Goal: Find contact information: Find contact information

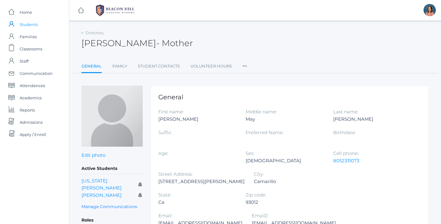
click at [32, 24] on span "Students" at bounding box center [29, 24] width 18 height 12
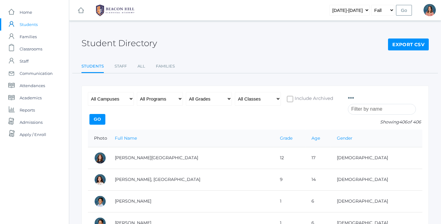
click at [361, 107] on input "search" at bounding box center [382, 109] width 68 height 11
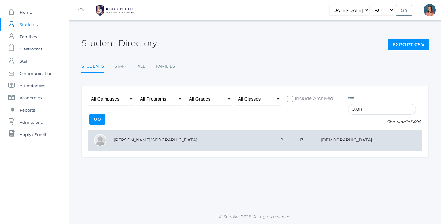
type input "talon"
click at [199, 145] on td "[PERSON_NAME][GEOGRAPHIC_DATA]" at bounding box center [191, 141] width 167 height 22
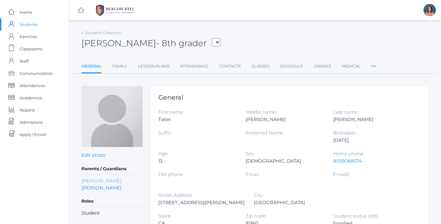
click at [98, 182] on link "Ashley Garcia" at bounding box center [101, 181] width 40 height 7
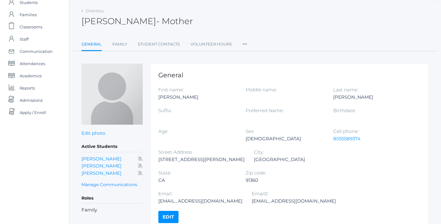
scroll to position [23, 0]
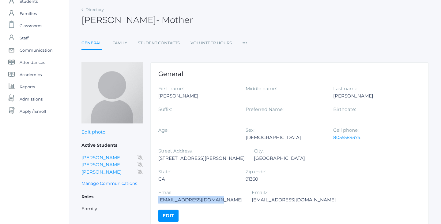
drag, startPoint x: 308, startPoint y: 180, endPoint x: 246, endPoint y: 180, distance: 62.5
click at [242, 197] on div "ashleanneg88@gmail.com" at bounding box center [200, 200] width 84 height 7
copy div "ashleanneg88@gmail.com"
